Goal: Find specific page/section: Find specific page/section

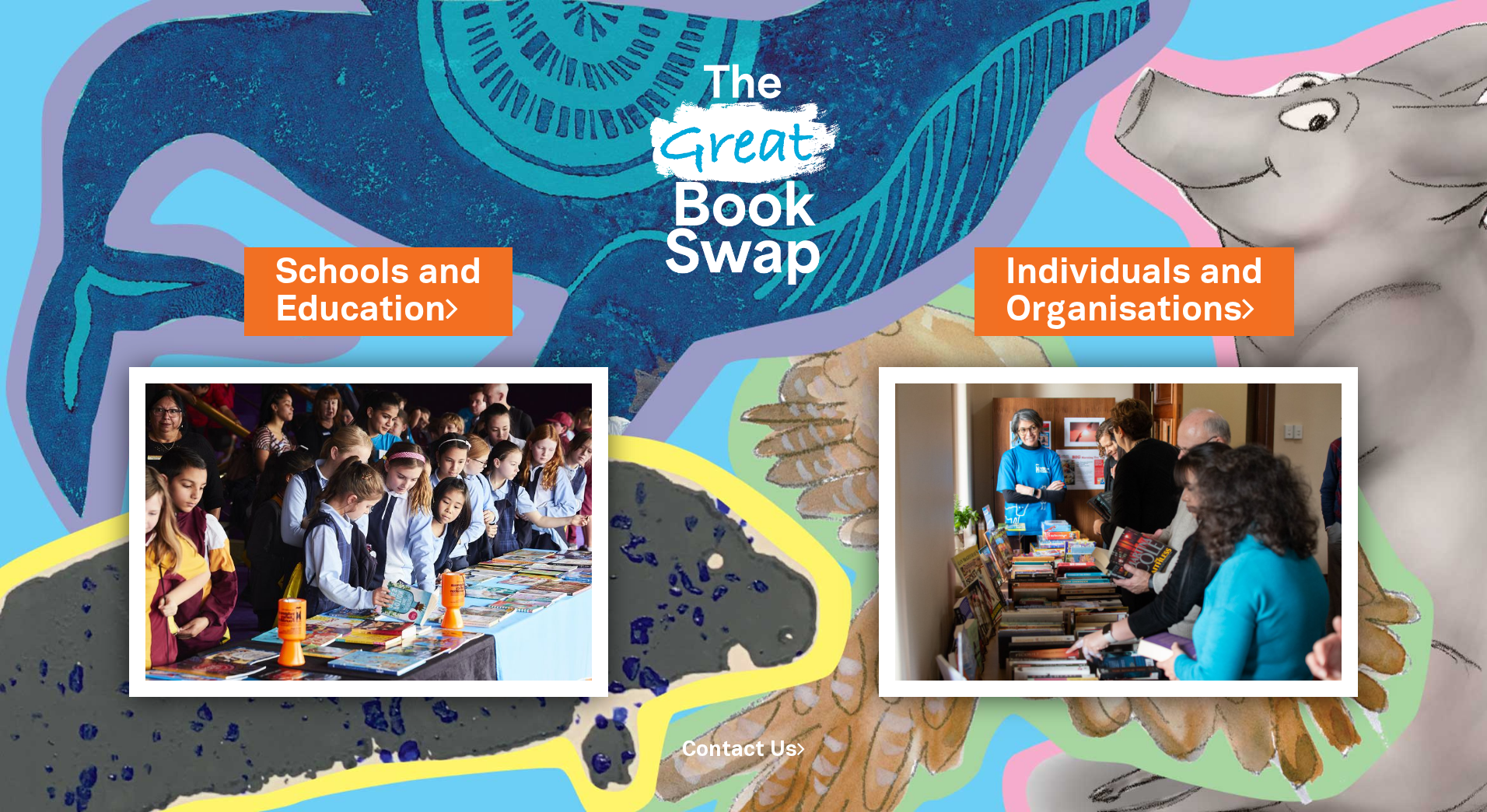
click at [1060, 289] on link "Individuals and Organisations" at bounding box center [1134, 291] width 258 height 86
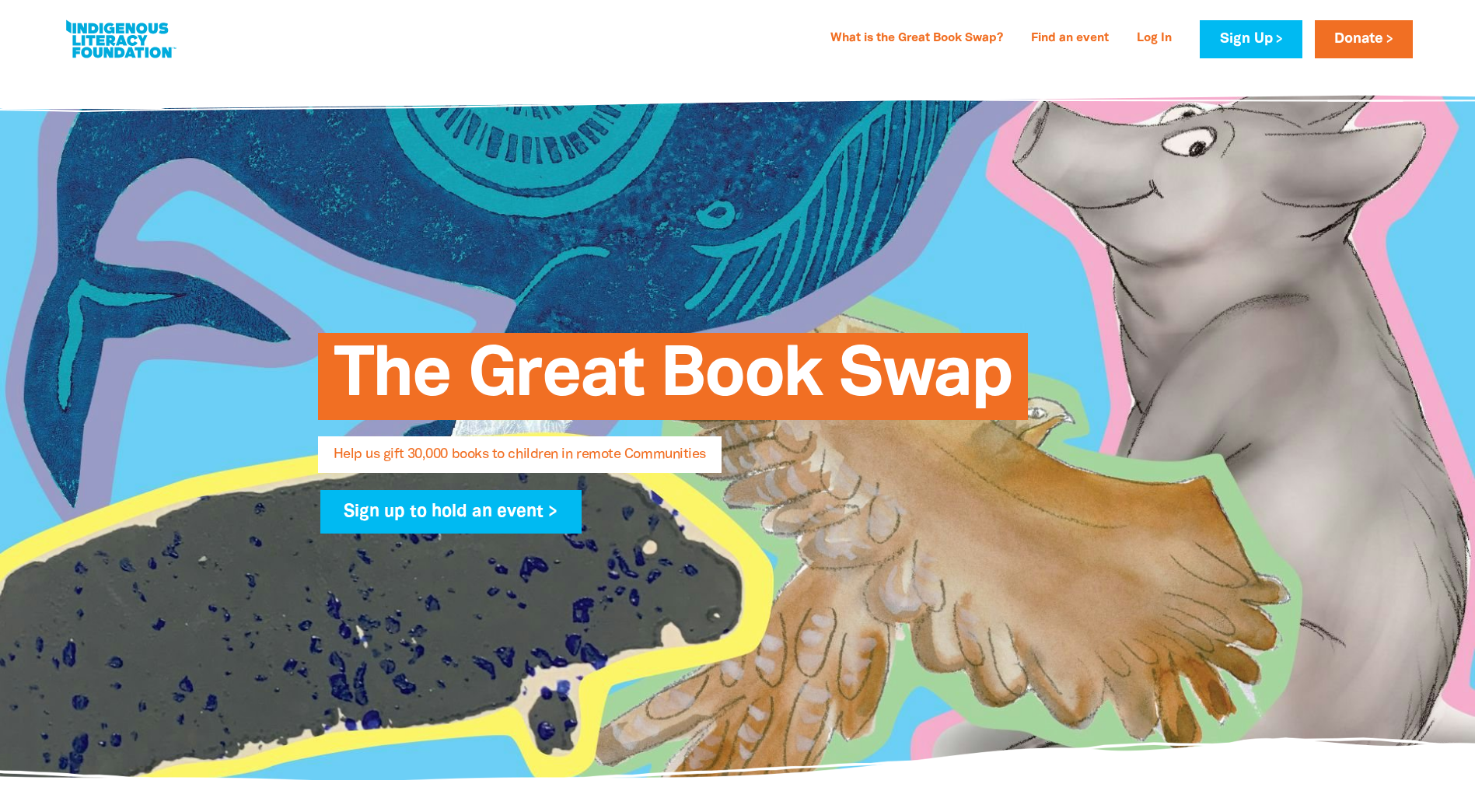
select select "AU"
click at [423, 458] on span "Help us gift 30,000 books to children in remote Communities" at bounding box center [520, 461] width 372 height 25
click at [1063, 39] on link "Find an event" at bounding box center [1070, 39] width 97 height 25
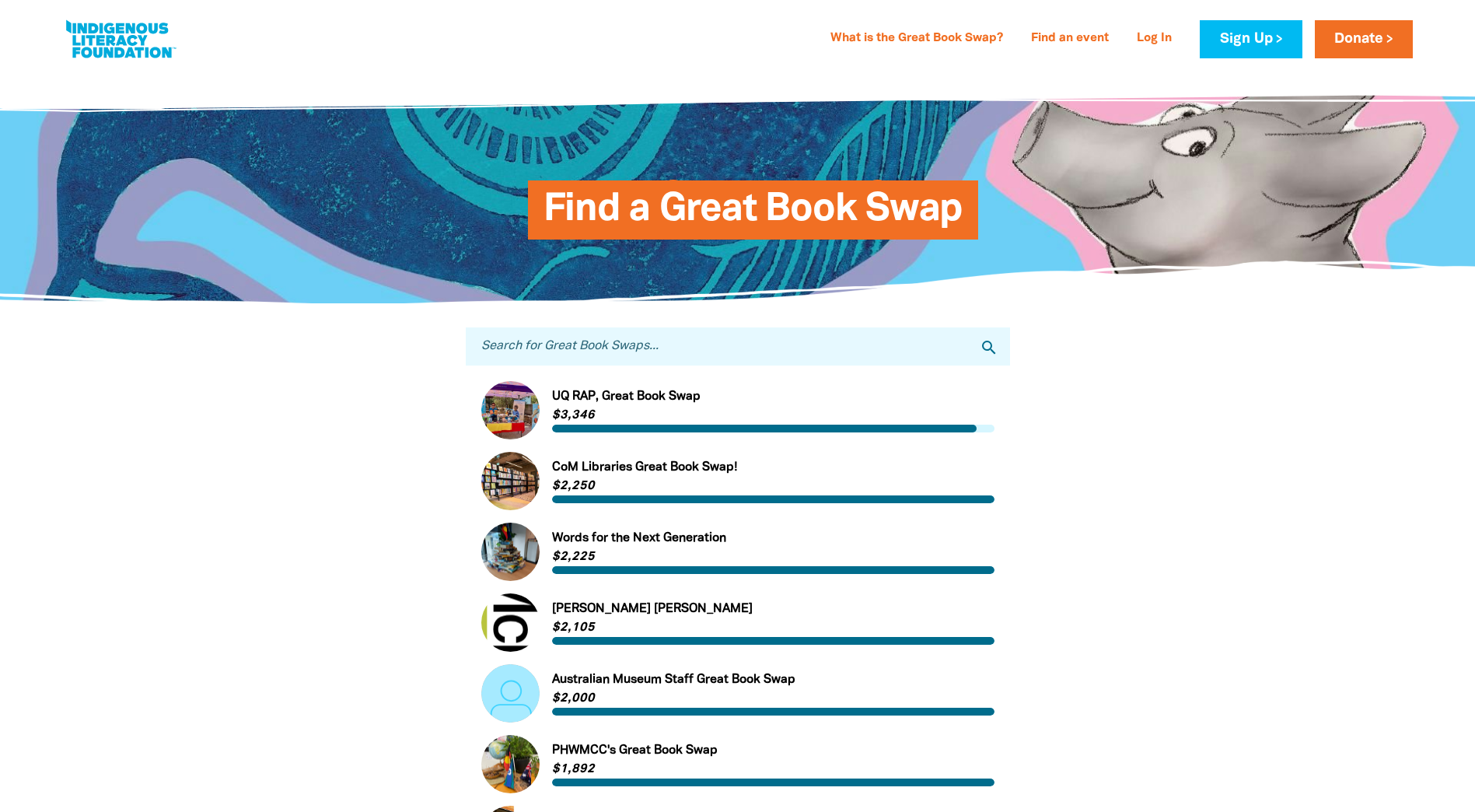
click at [589, 356] on input "Search for Great Book Swaps..." at bounding box center [738, 346] width 545 height 38
type input "AIHW"
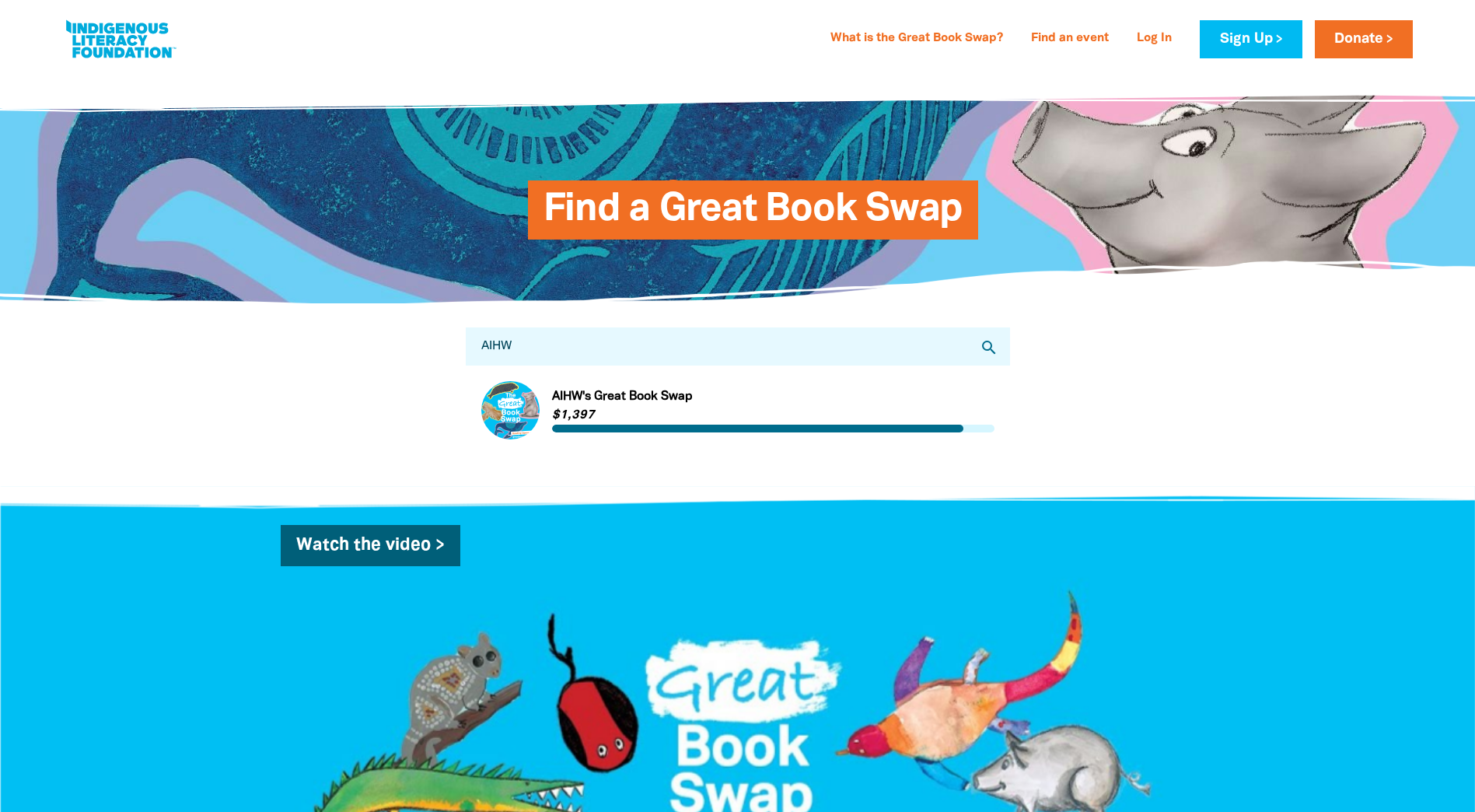
click at [331, 391] on div "Search for Great Book Swaps... AIHW search Link to AIHW's Great Book Swap AIHW'…" at bounding box center [737, 394] width 933 height 182
drag, startPoint x: 556, startPoint y: 349, endPoint x: 531, endPoint y: 349, distance: 25.0
click at [556, 349] on input "AIHW" at bounding box center [738, 346] width 545 height 38
drag, startPoint x: 532, startPoint y: 350, endPoint x: 428, endPoint y: 346, distance: 104.1
click at [420, 346] on div "Search for Great Book Swaps... AIHW search Link to AIHW's Great Book Swap AIHW'…" at bounding box center [737, 394] width 933 height 182
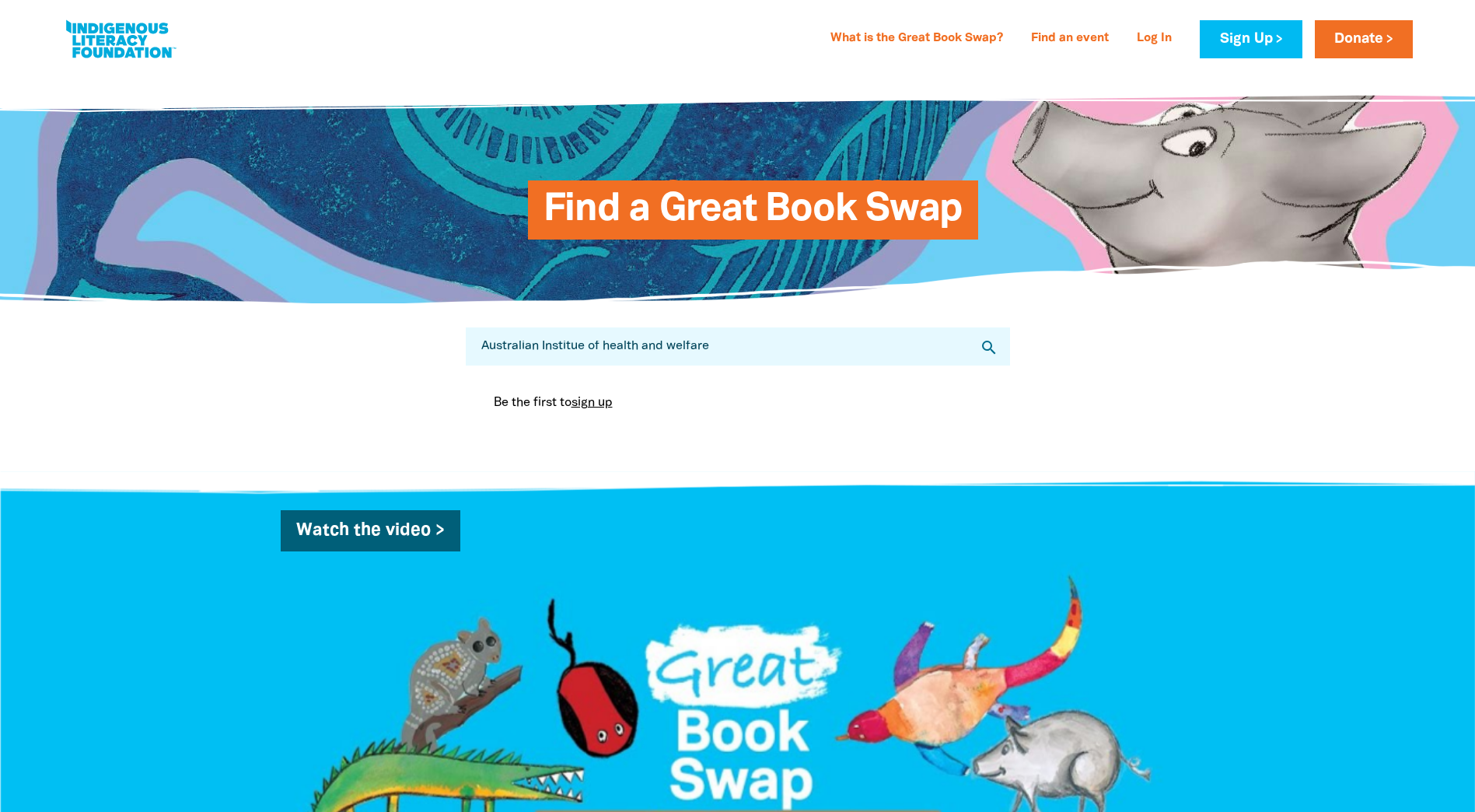
click at [979, 353] on input "Australian Institue of health and welfare" at bounding box center [738, 346] width 545 height 38
type input "Australian Institue of health and welfare"
click at [992, 349] on icon "search" at bounding box center [988, 347] width 19 height 19
click at [987, 347] on icon "search" at bounding box center [988, 347] width 19 height 19
click at [807, 359] on input "Australian Institue of health and welfare" at bounding box center [738, 346] width 545 height 38
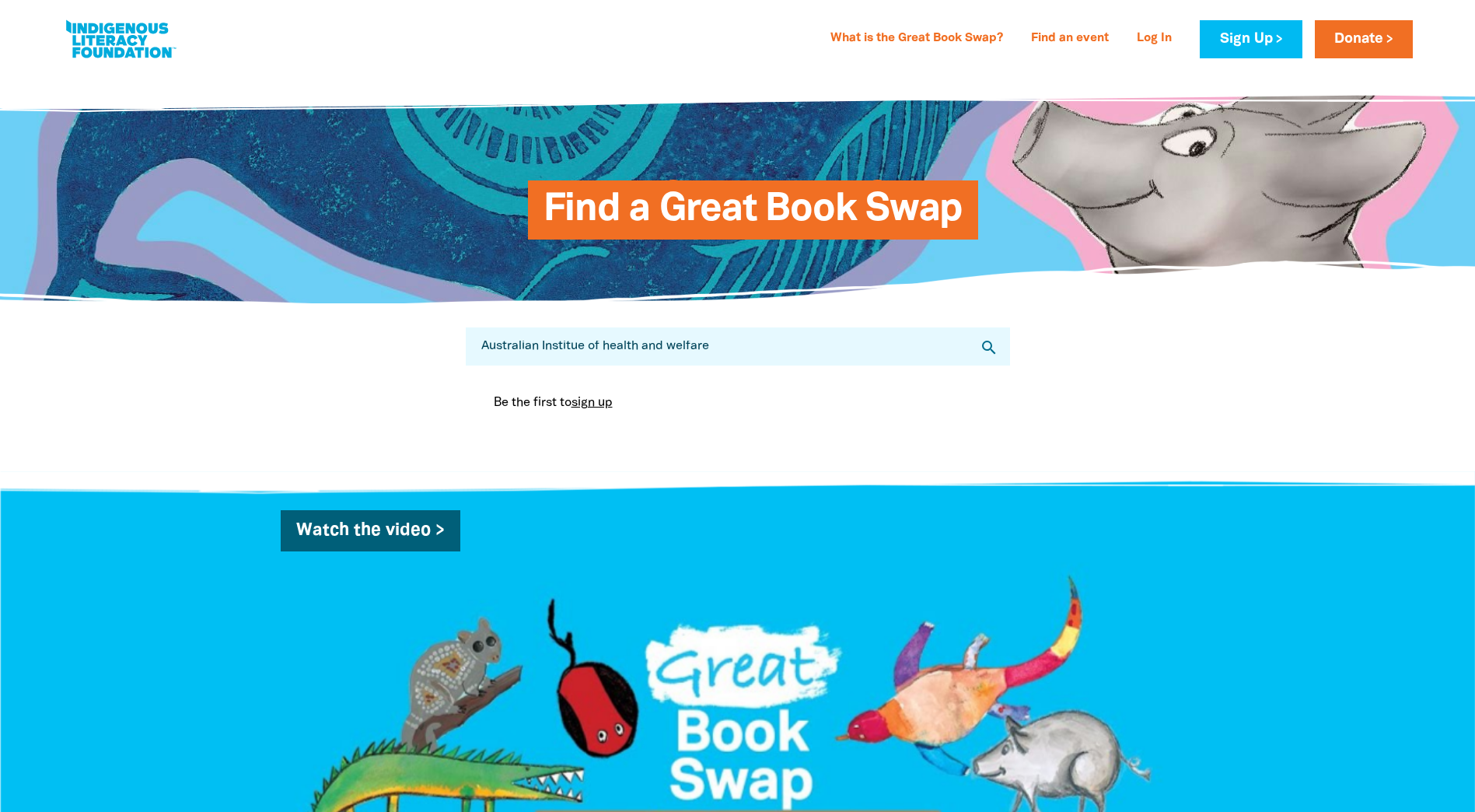
drag, startPoint x: 729, startPoint y: 346, endPoint x: 340, endPoint y: 313, distance: 390.4
click at [340, 313] on div "Search for Great Book Swaps... Australian Institue of health and welfare search…" at bounding box center [737, 387] width 933 height 167
